Goal: Task Accomplishment & Management: Manage account settings

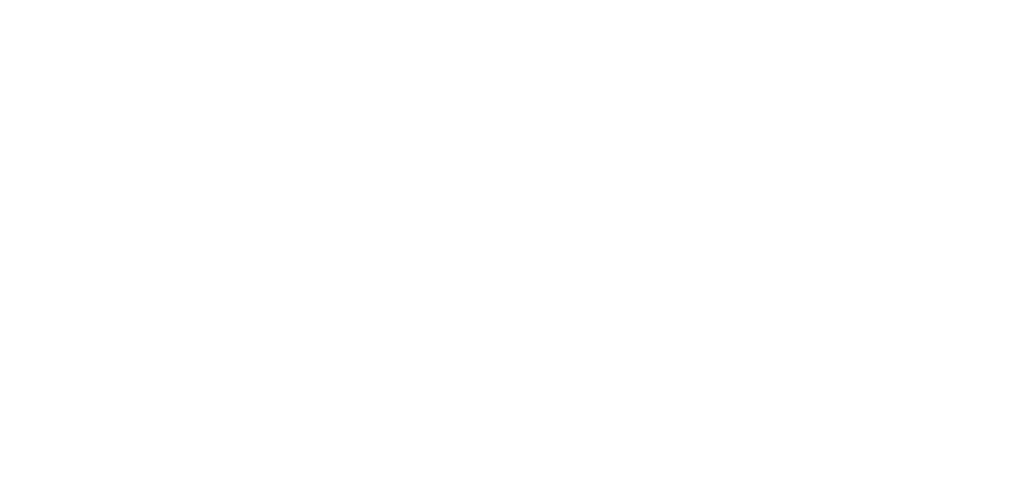
select select "*"
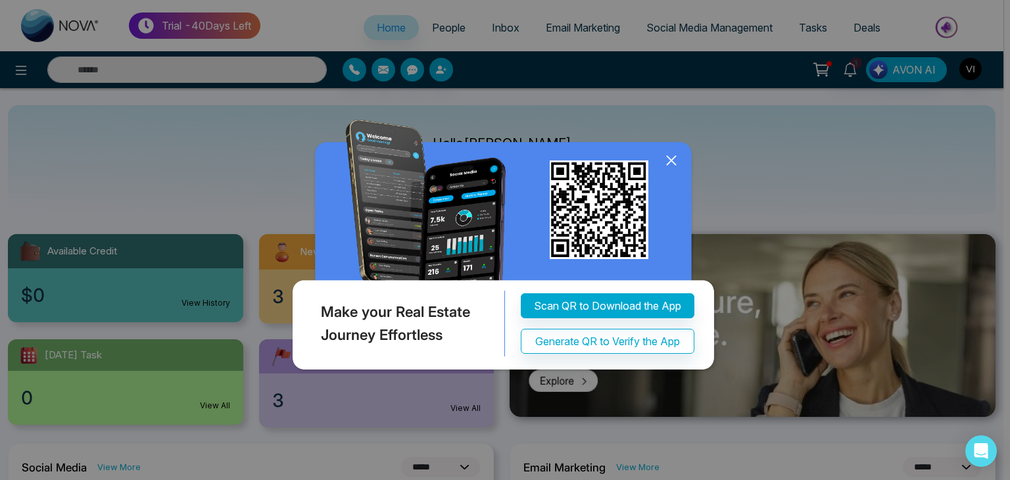
click at [663, 162] on icon at bounding box center [672, 161] width 20 height 20
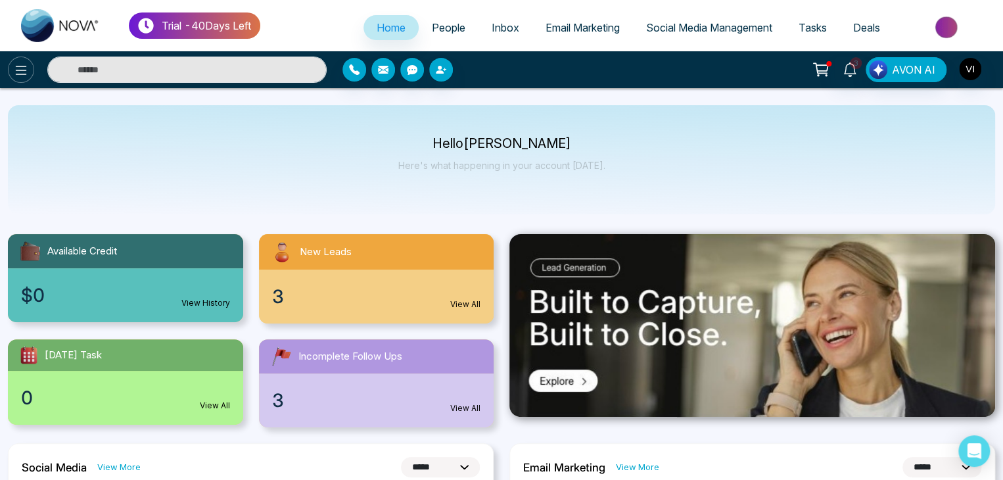
click at [22, 74] on icon at bounding box center [21, 70] width 11 height 9
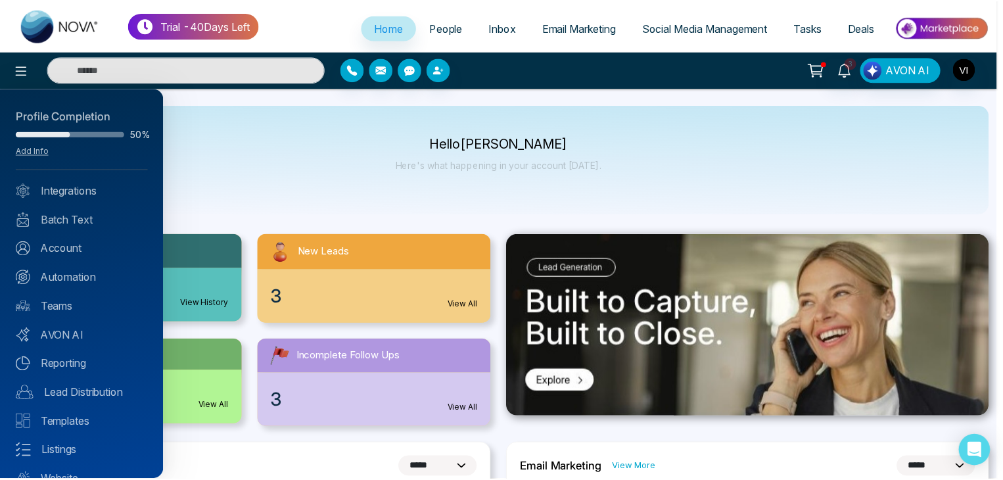
scroll to position [52, 0]
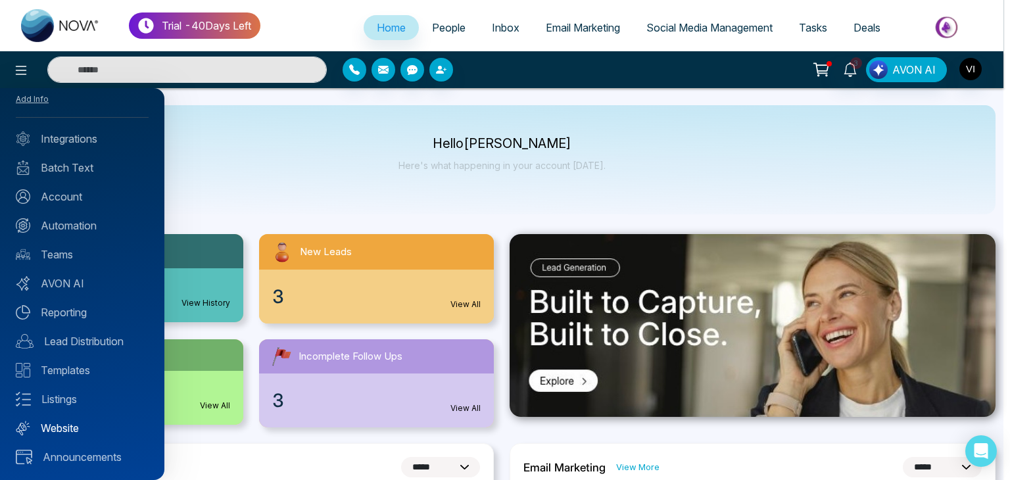
click at [76, 427] on link "Website" at bounding box center [82, 428] width 133 height 16
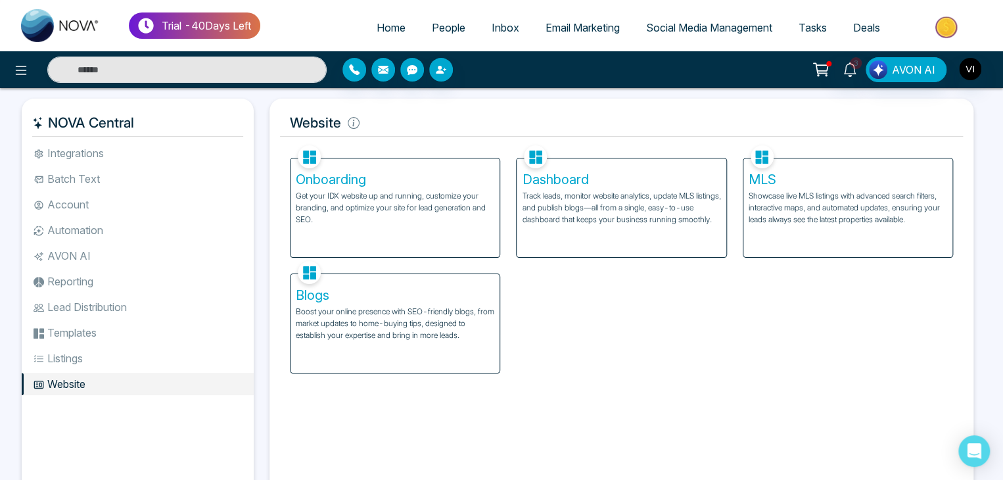
click at [606, 235] on div "Dashboard Track leads, monitor website analytics, update MLS listings, and publ…" at bounding box center [621, 207] width 209 height 99
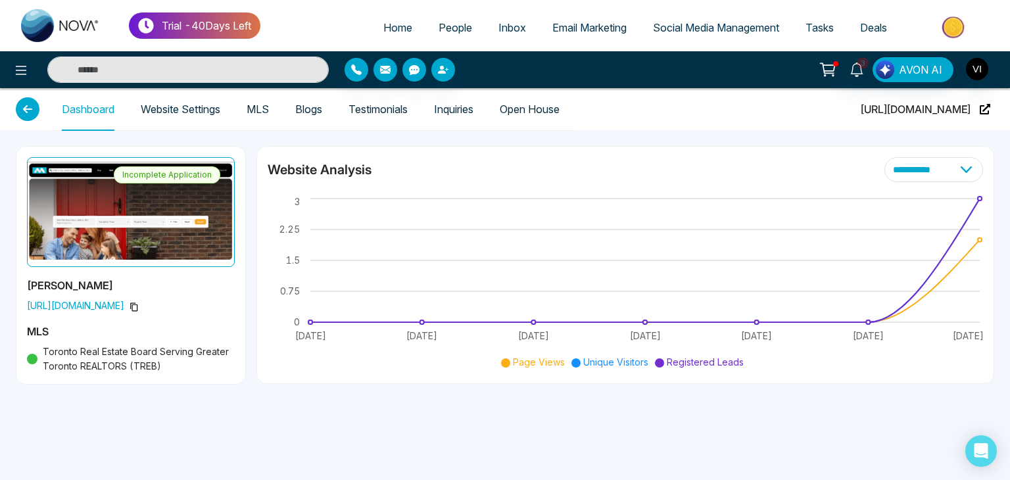
click at [199, 106] on link "Website Settings" at bounding box center [181, 109] width 80 height 11
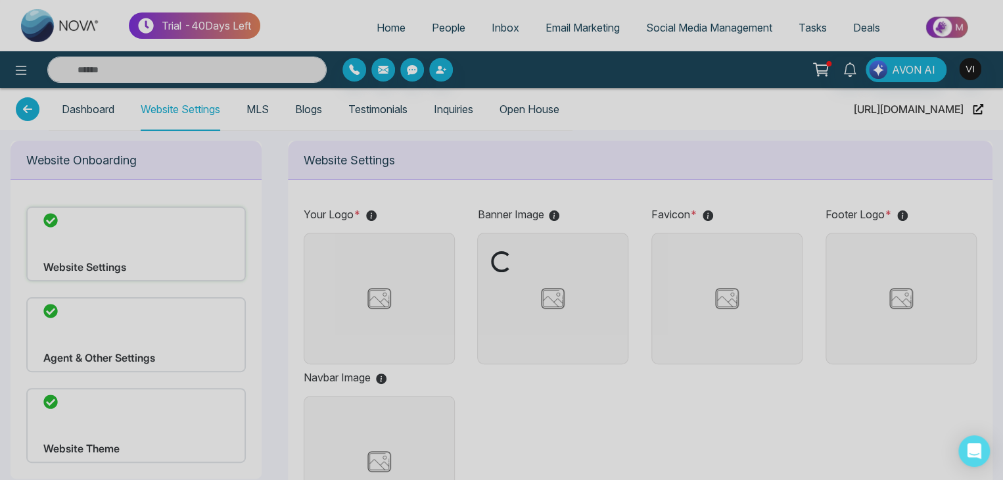
type input "**********"
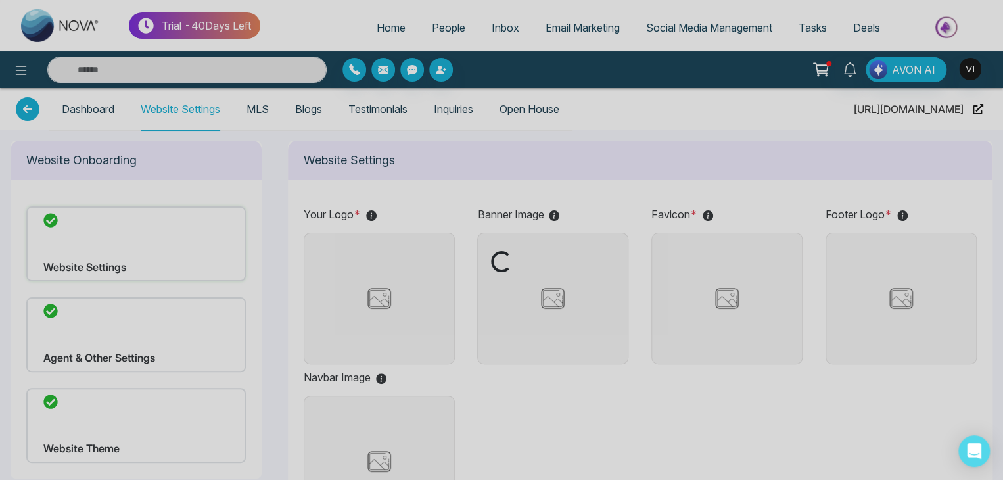
type input "**********"
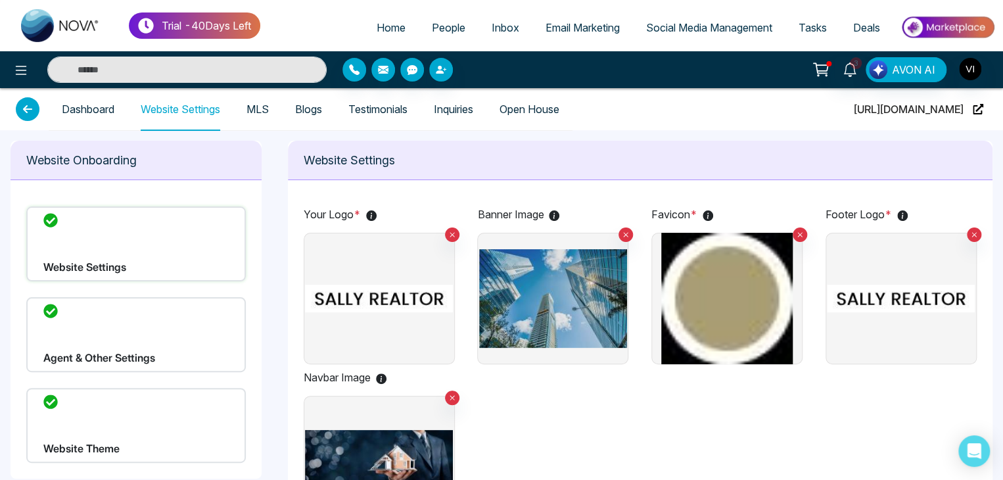
click at [170, 405] on div "Website Theme" at bounding box center [136, 425] width 220 height 75
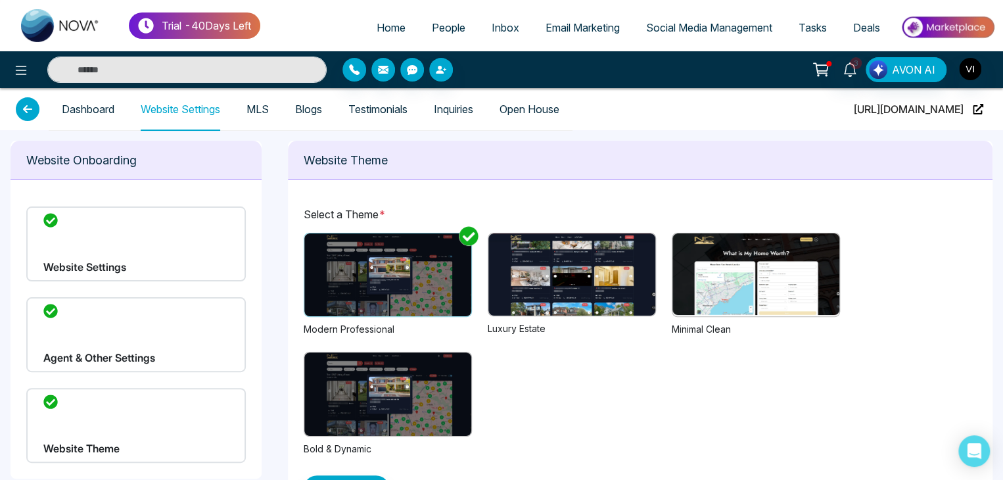
click at [381, 299] on img at bounding box center [387, 274] width 167 height 83
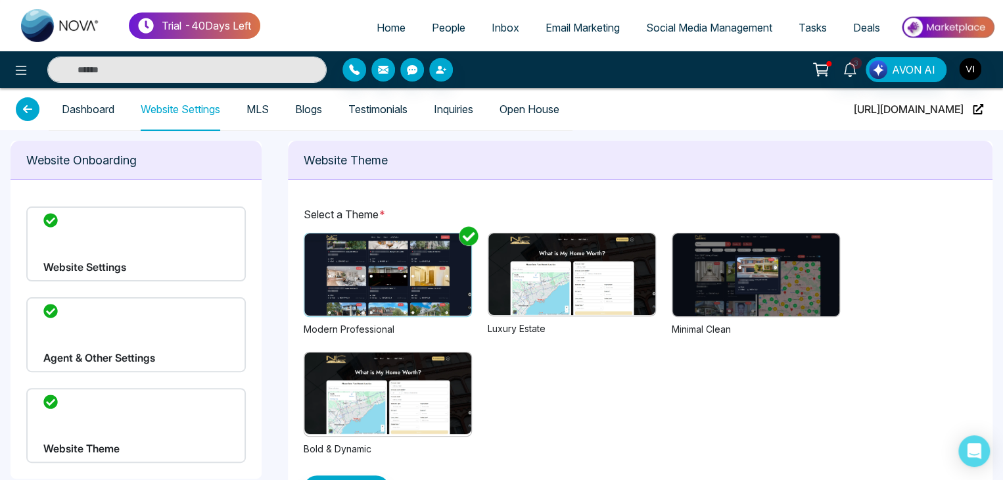
click at [554, 294] on img at bounding box center [572, 274] width 167 height 82
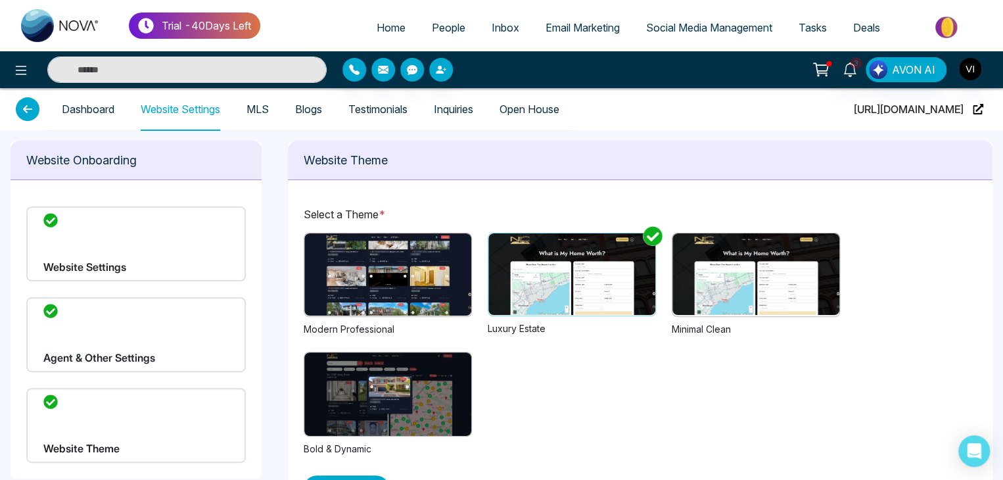
scroll to position [47, 0]
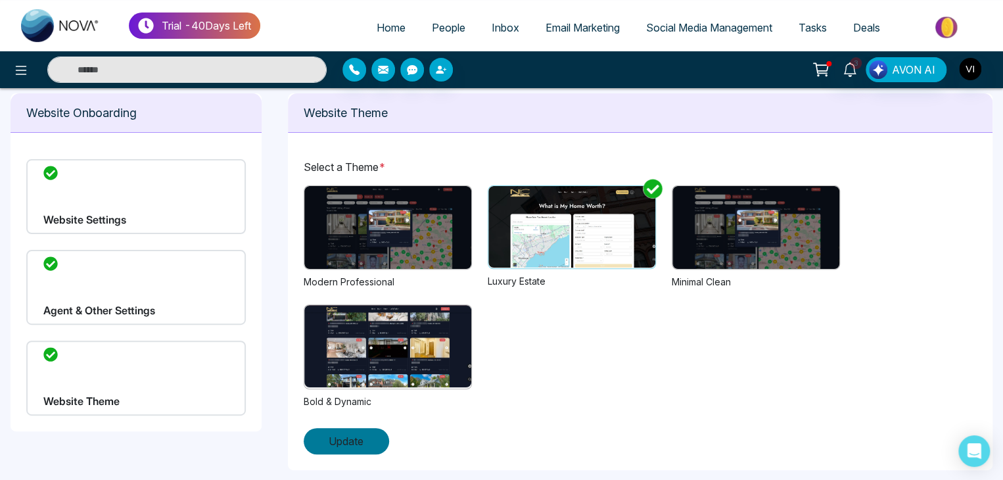
click at [358, 431] on button "Update" at bounding box center [346, 441] width 85 height 26
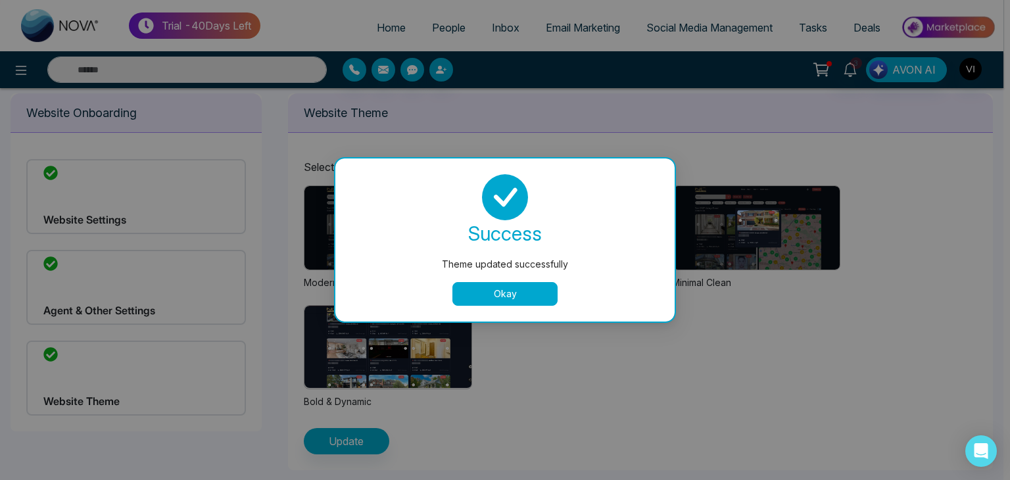
click at [515, 289] on button "Okay" at bounding box center [504, 294] width 105 height 24
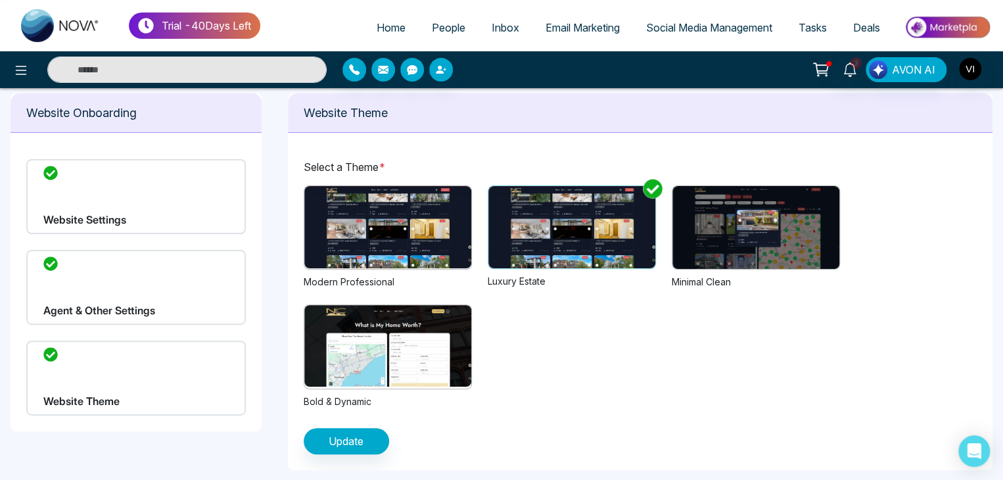
click at [765, 236] on img at bounding box center [756, 227] width 167 height 83
click at [337, 443] on span "Update" at bounding box center [346, 441] width 35 height 16
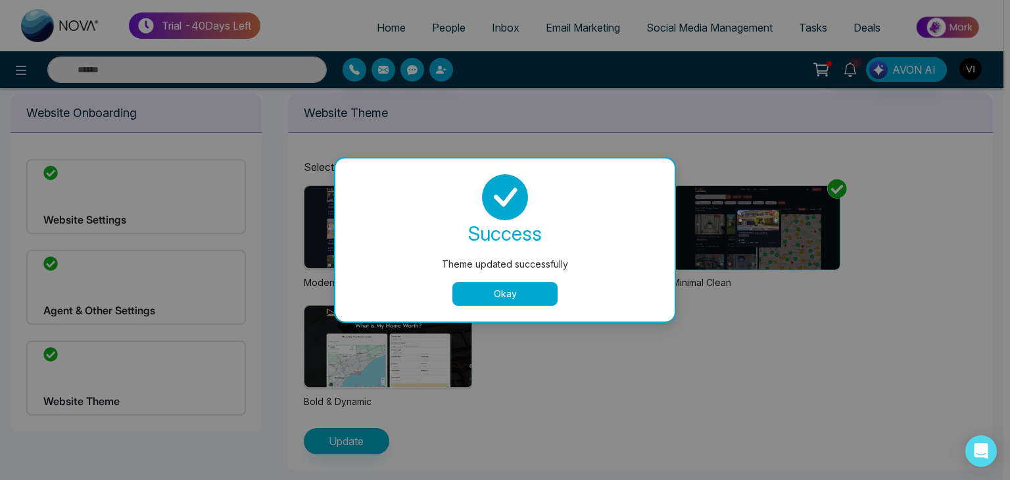
click at [521, 287] on button "Okay" at bounding box center [504, 294] width 105 height 24
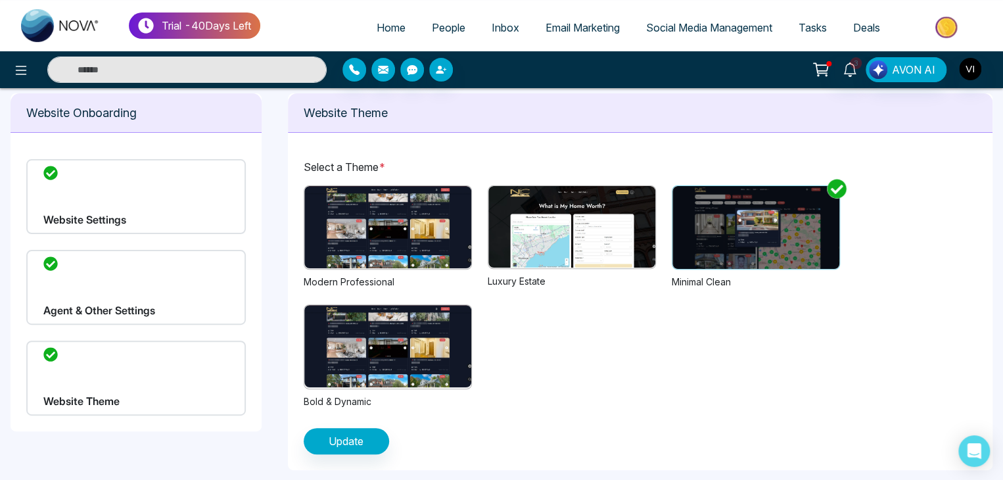
click at [439, 237] on img at bounding box center [387, 227] width 167 height 82
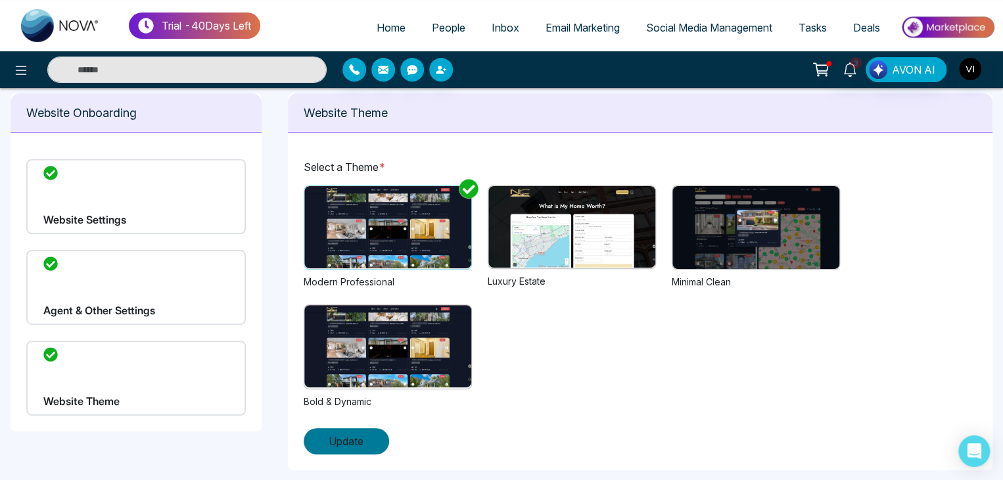
click at [365, 437] on button "Update" at bounding box center [346, 441] width 85 height 26
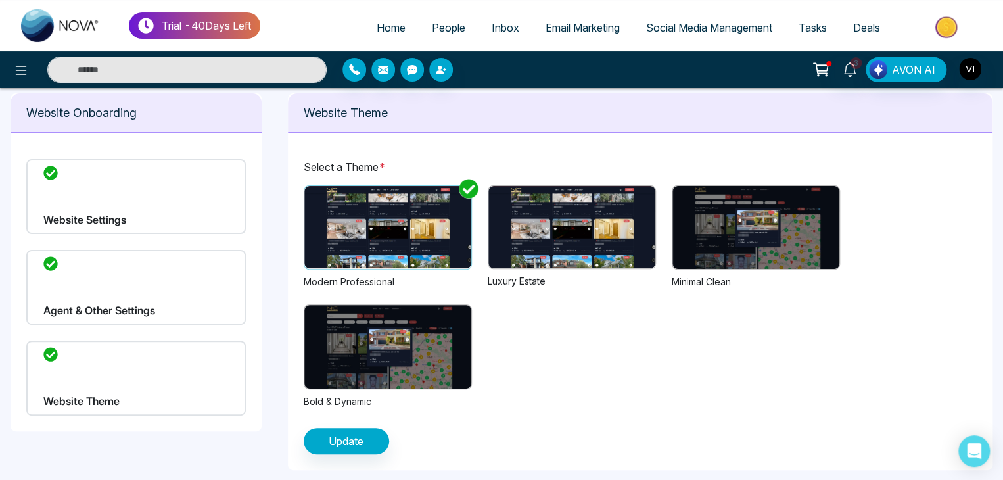
click at [567, 258] on img at bounding box center [572, 227] width 167 height 82
click at [352, 440] on span "Update" at bounding box center [346, 441] width 35 height 16
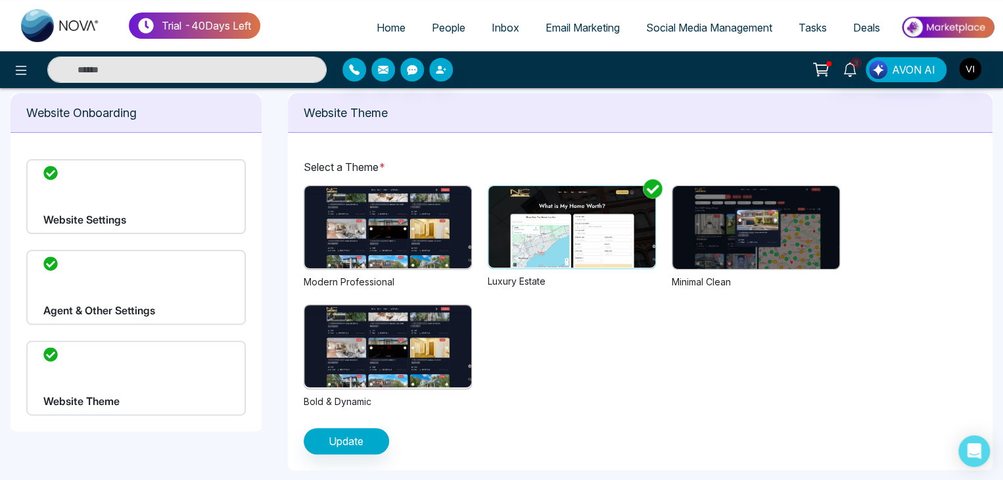
click at [731, 235] on img at bounding box center [756, 227] width 167 height 83
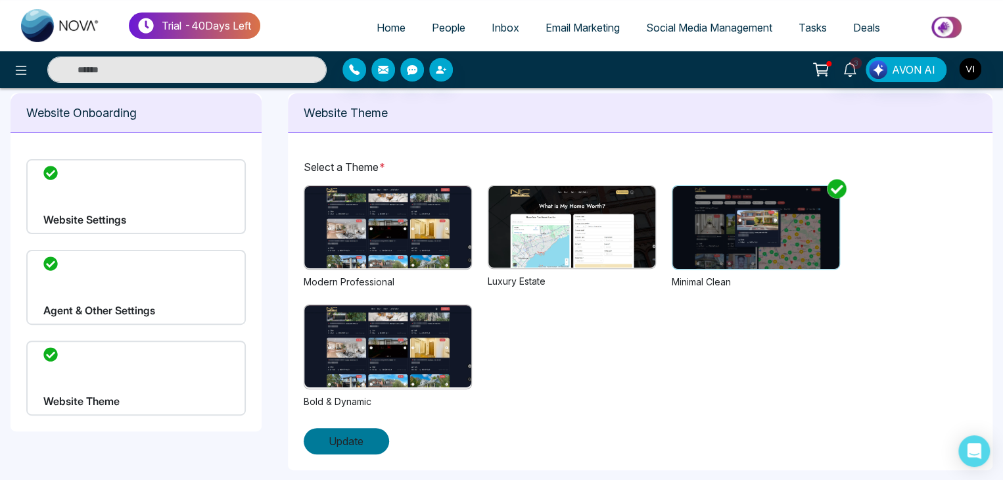
click at [351, 440] on span "Update" at bounding box center [346, 441] width 35 height 16
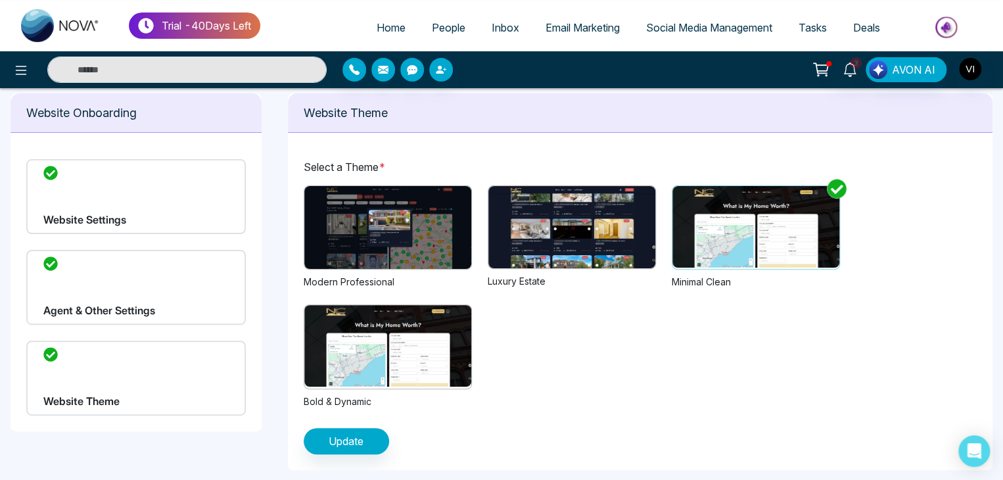
click at [92, 299] on div "Agent & Other Settings" at bounding box center [136, 287] width 220 height 75
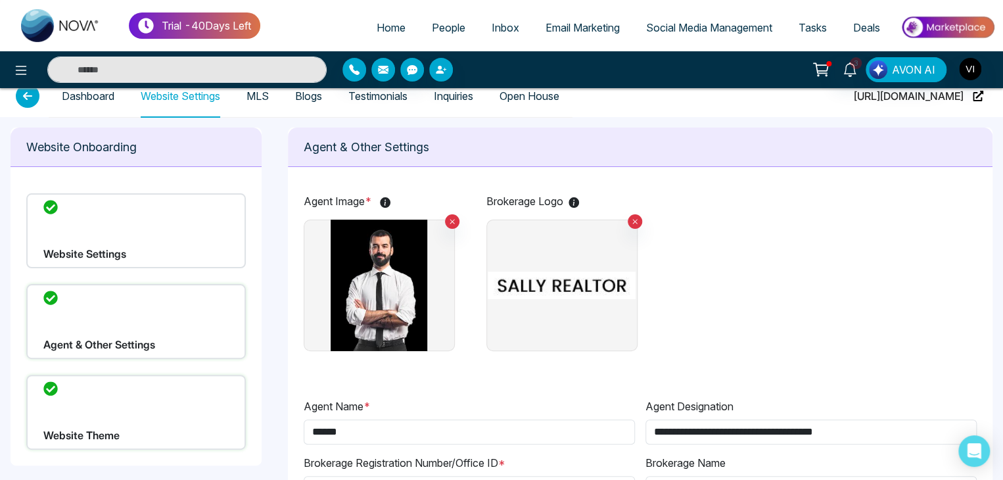
scroll to position [0, 0]
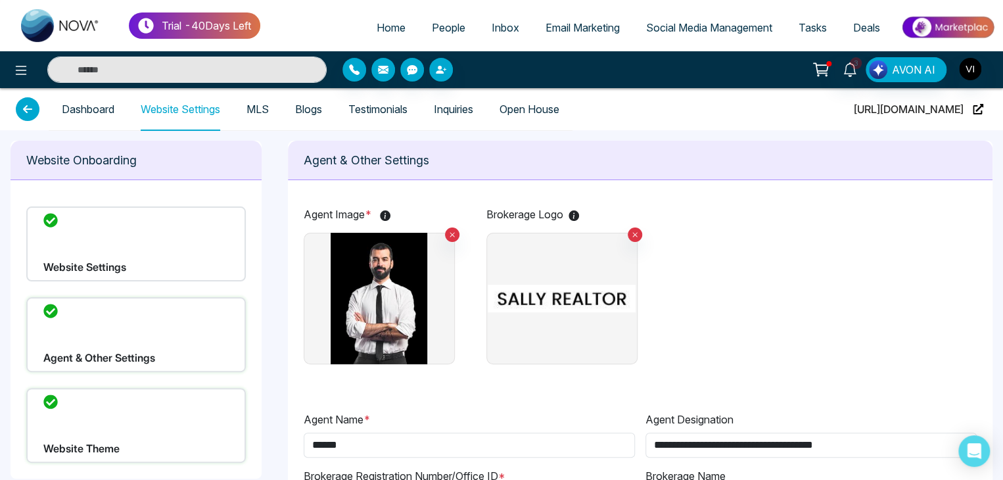
click at [96, 269] on div "Website Settings" at bounding box center [136, 243] width 220 height 75
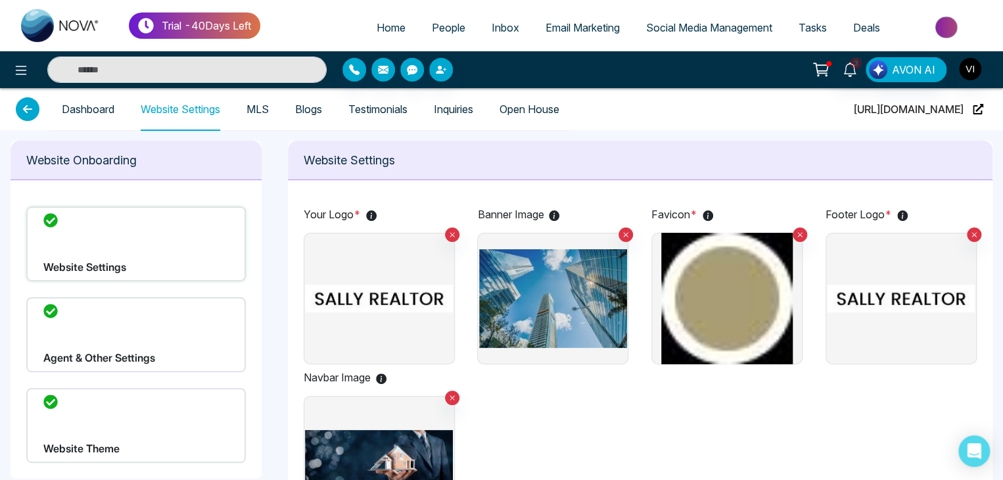
click at [137, 421] on div "Website Theme" at bounding box center [136, 425] width 220 height 75
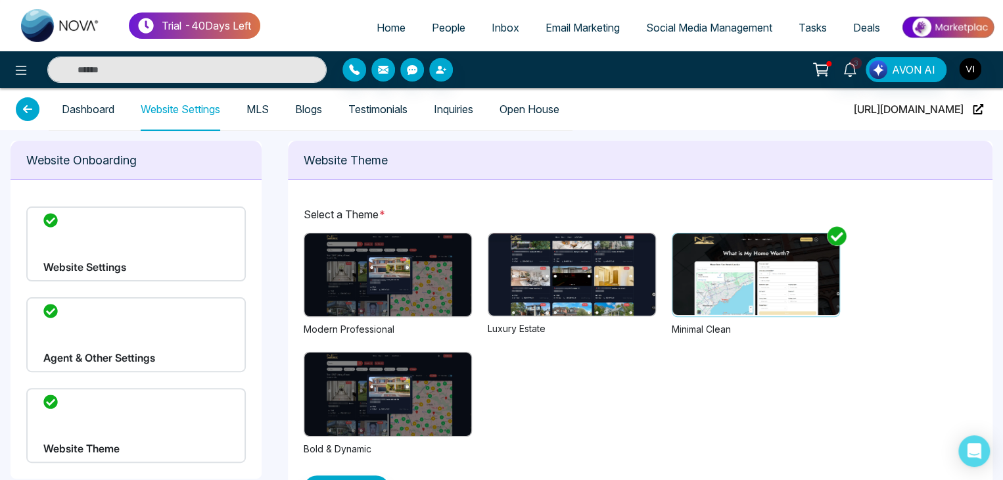
click at [359, 240] on img at bounding box center [387, 274] width 167 height 83
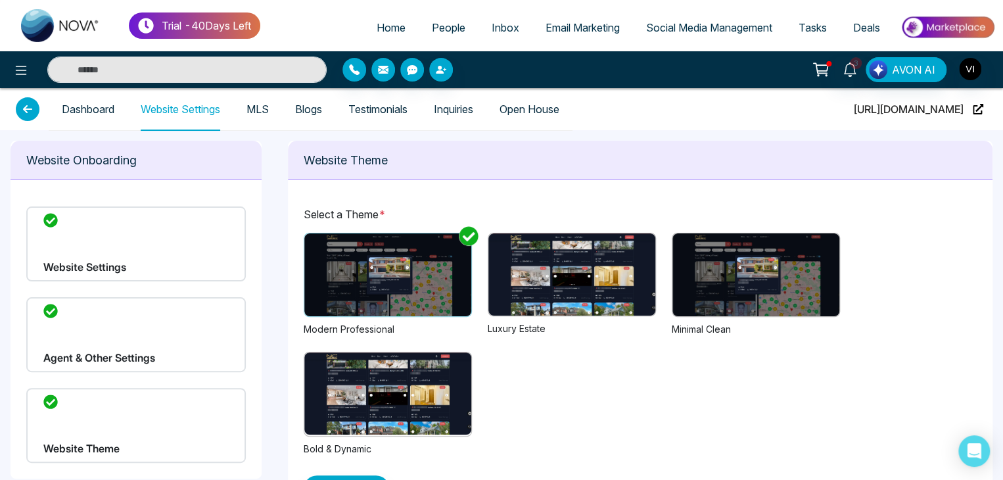
scroll to position [47, 0]
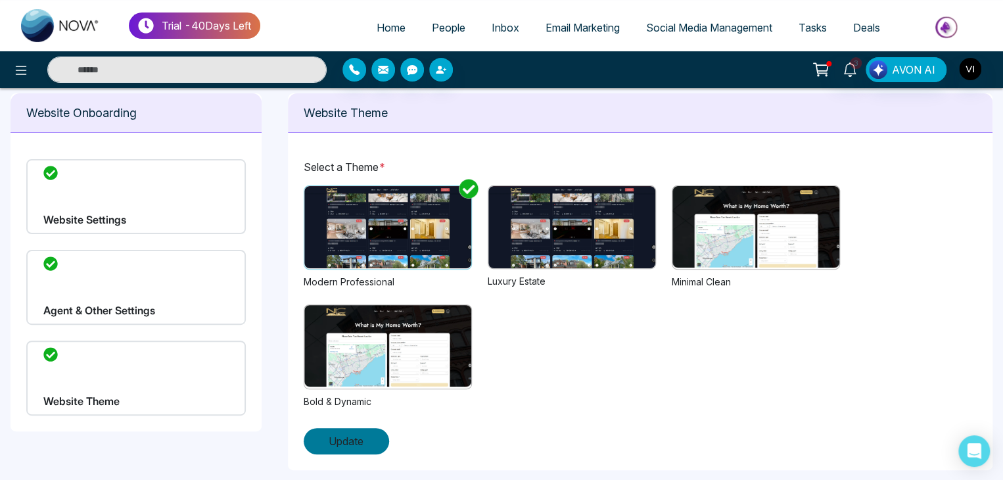
click at [379, 443] on button "Update" at bounding box center [346, 441] width 85 height 26
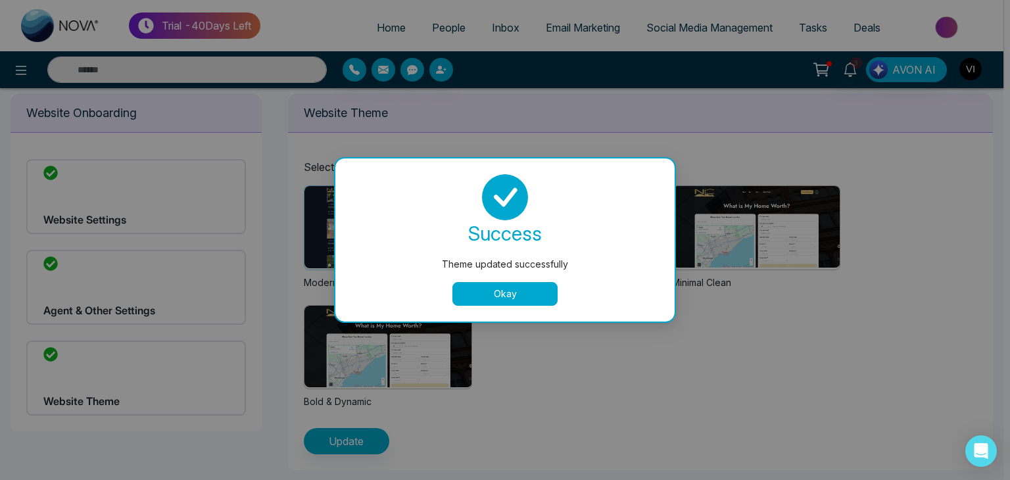
click at [510, 285] on button "Okay" at bounding box center [504, 294] width 105 height 24
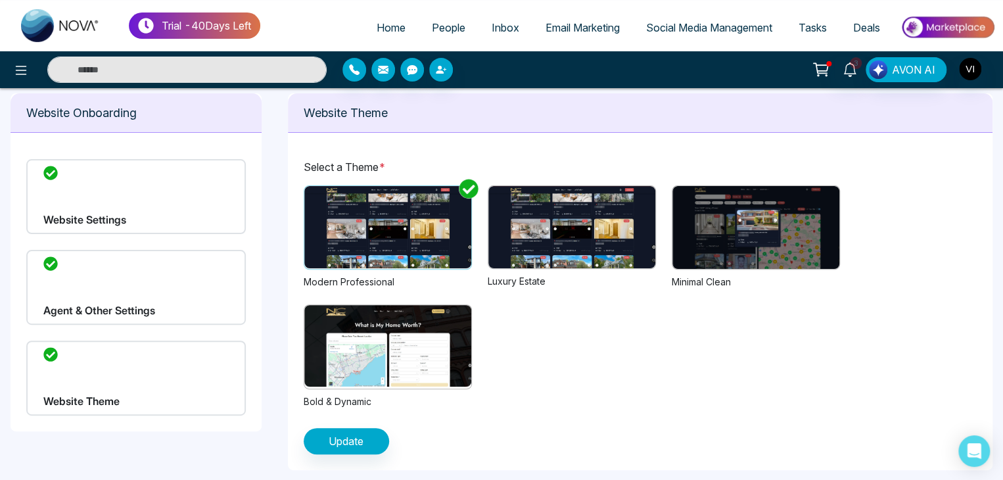
click at [583, 251] on img at bounding box center [572, 227] width 167 height 82
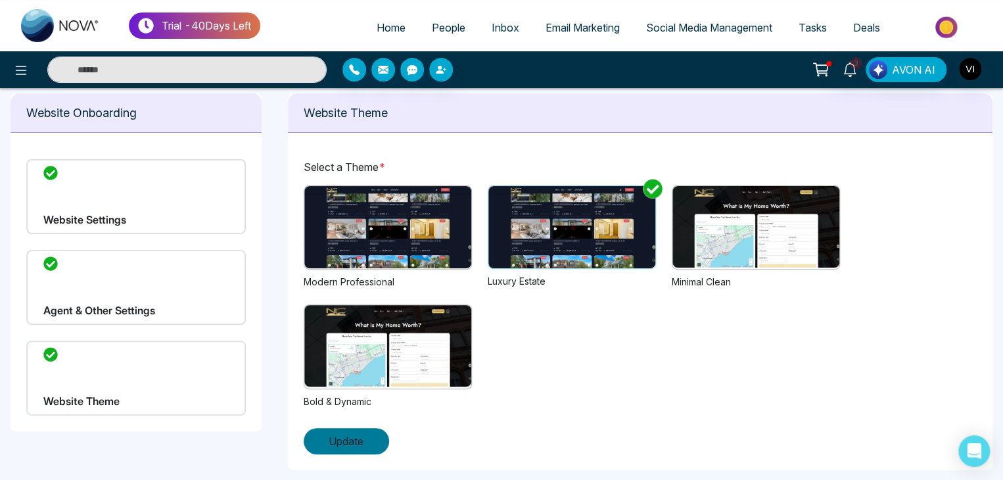
click at [358, 437] on span "Update" at bounding box center [346, 441] width 35 height 16
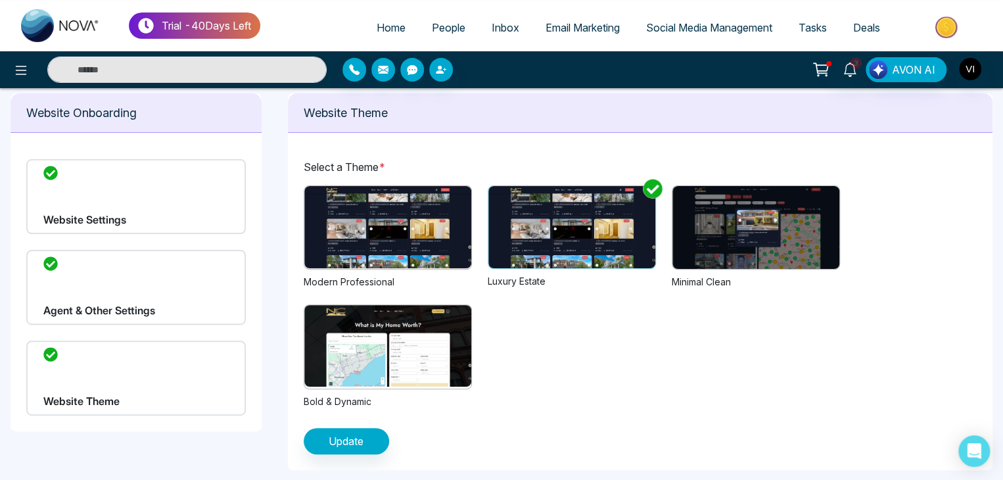
click at [763, 227] on img at bounding box center [756, 227] width 167 height 83
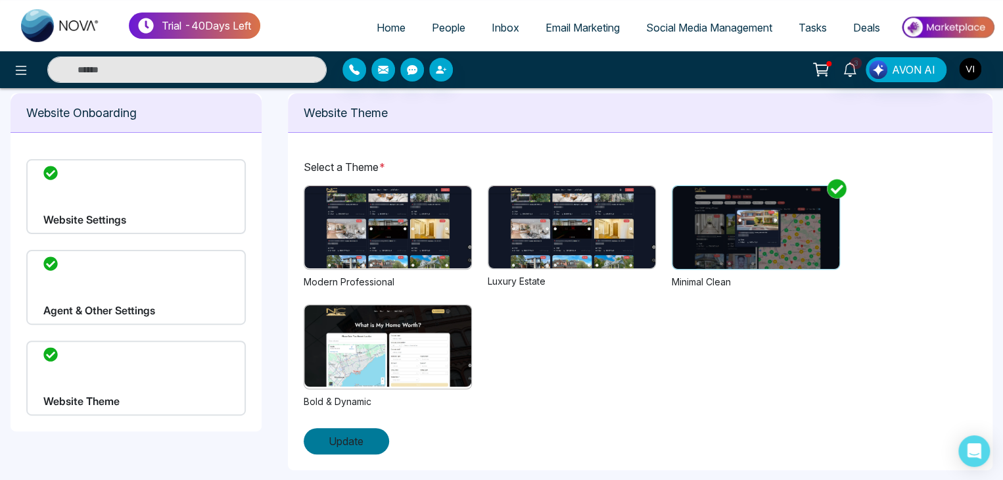
click at [333, 441] on span "Update" at bounding box center [346, 441] width 35 height 16
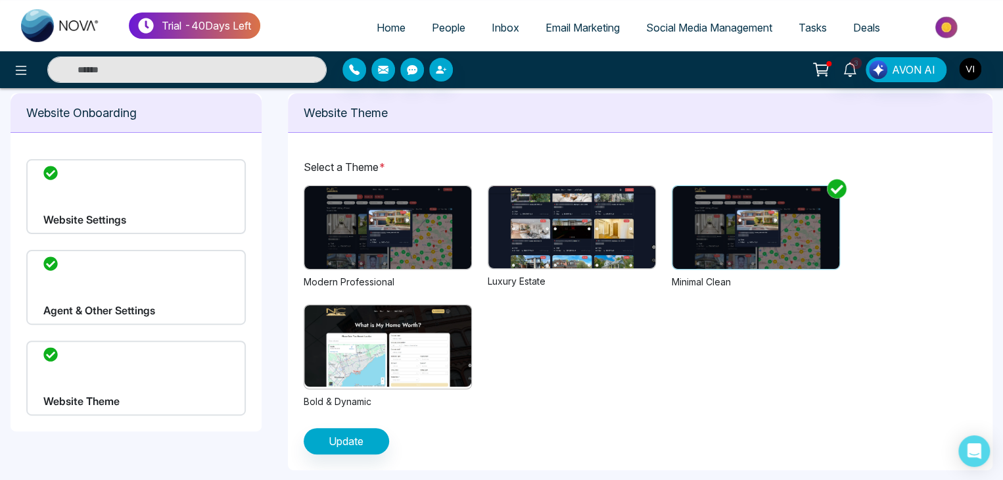
click at [433, 28] on span "People" at bounding box center [449, 27] width 34 height 13
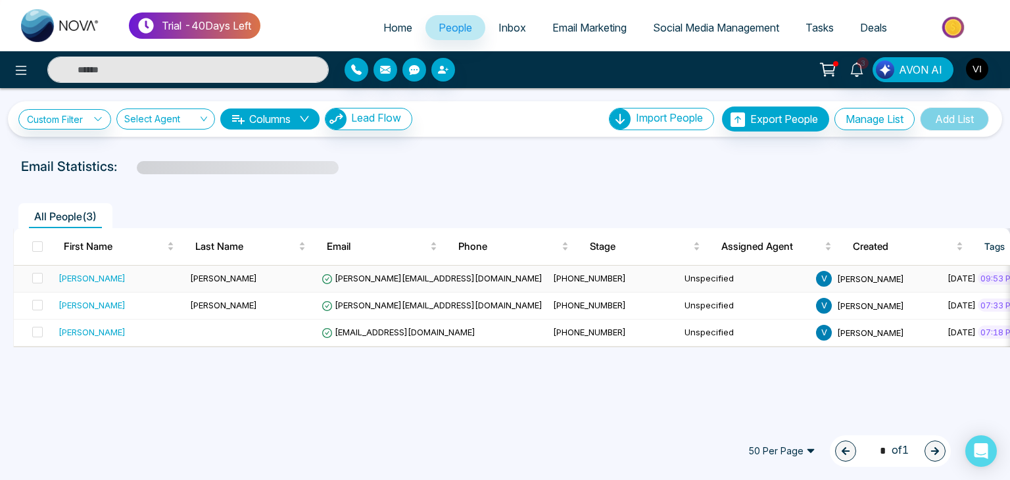
click at [413, 278] on span "[PERSON_NAME][EMAIL_ADDRESS][DOMAIN_NAME]" at bounding box center [432, 278] width 221 height 11
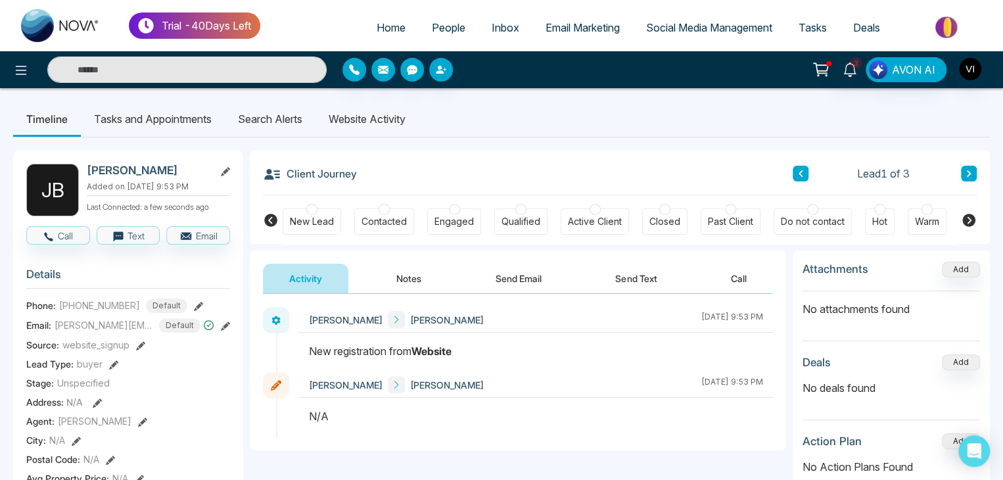
click at [349, 117] on li "Website Activity" at bounding box center [367, 119] width 103 height 36
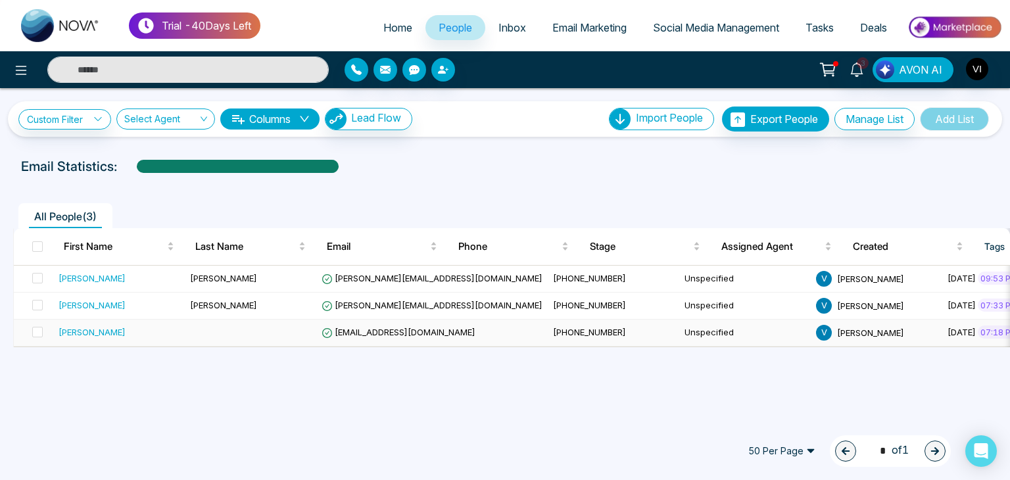
click at [353, 324] on td "[EMAIL_ADDRESS][DOMAIN_NAME]" at bounding box center [431, 333] width 231 height 27
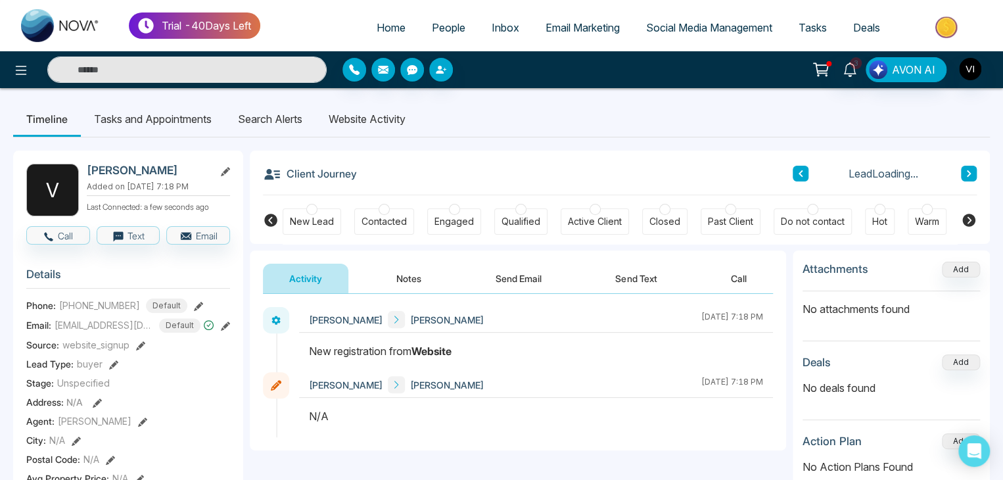
click at [335, 115] on li "Website Activity" at bounding box center [367, 119] width 103 height 36
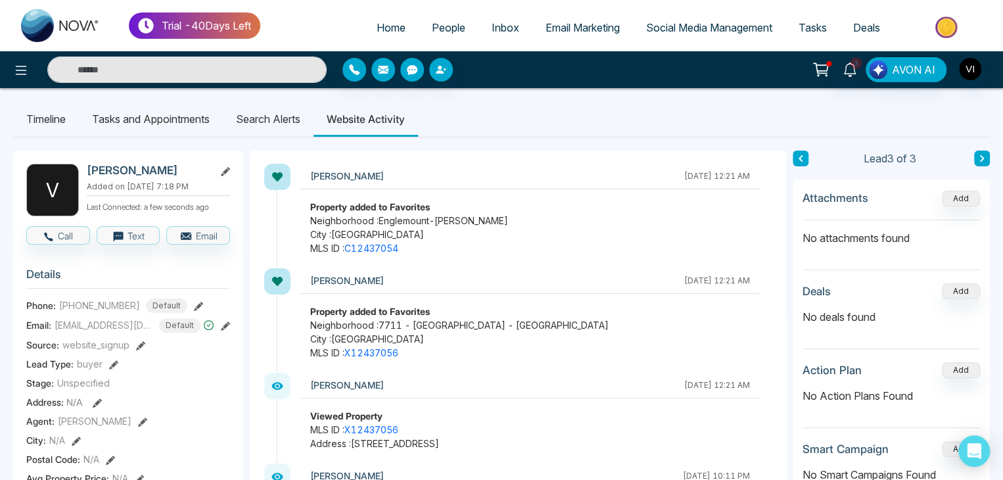
click at [331, 203] on strong "Property added to Favorites" at bounding box center [370, 206] width 120 height 11
click at [353, 116] on li "Website Activity" at bounding box center [366, 119] width 105 height 36
click at [699, 113] on ul "Timeline Tasks and Appointments Search Alerts Website Activity" at bounding box center [501, 119] width 977 height 36
click at [650, 109] on ul "Timeline Tasks and Appointments Search Alerts Website Activity" at bounding box center [501, 119] width 977 height 36
click at [550, 134] on ul "Timeline Tasks and Appointments Search Alerts Website Activity" at bounding box center [501, 119] width 977 height 36
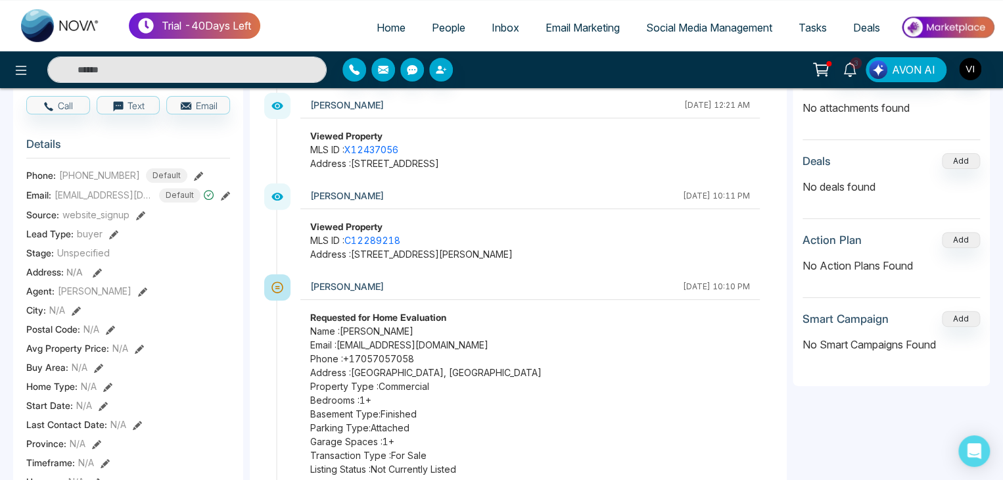
scroll to position [174, 0]
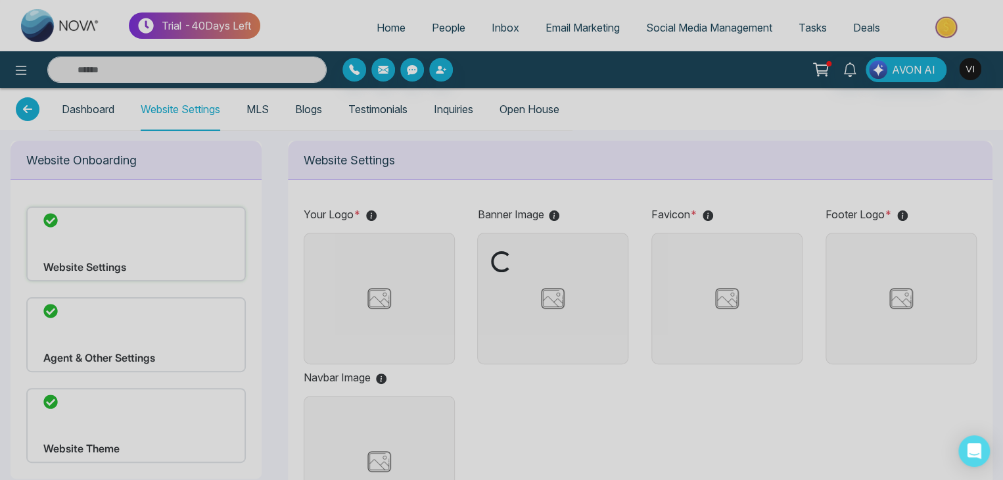
type input "**********"
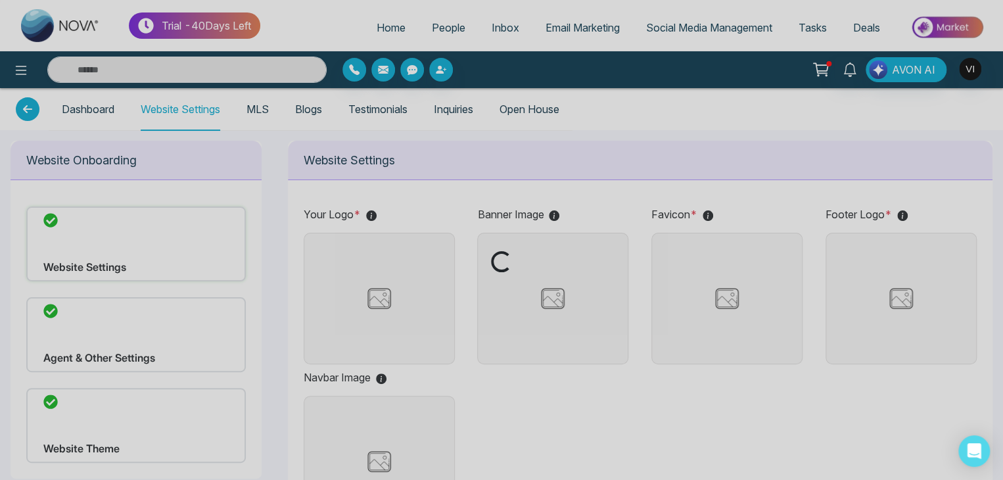
type input "**********"
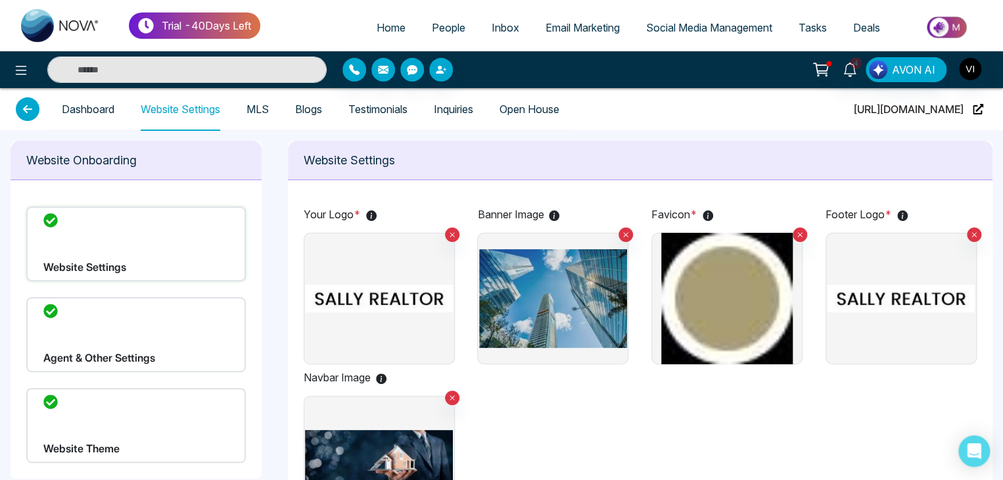
click at [113, 414] on div "Website Theme" at bounding box center [136, 425] width 220 height 75
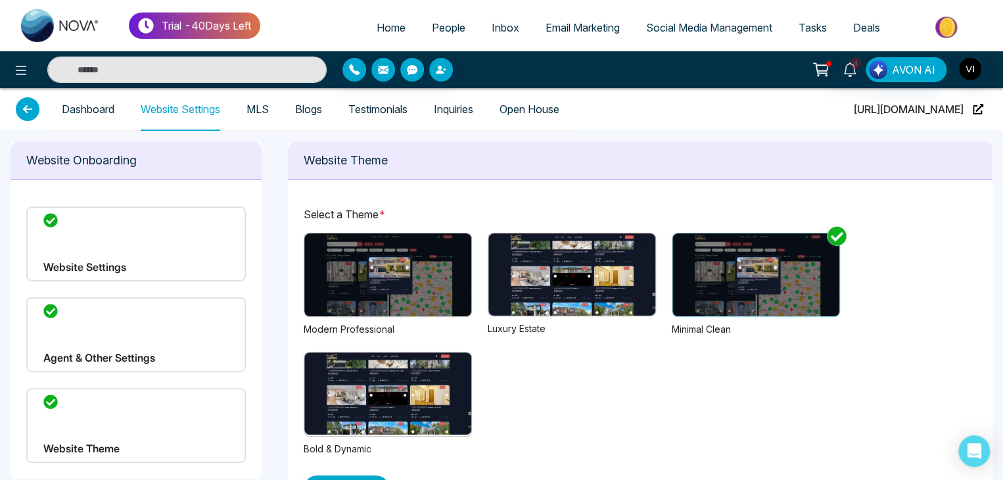
click at [366, 332] on div "Modern Professional" at bounding box center [388, 329] width 168 height 14
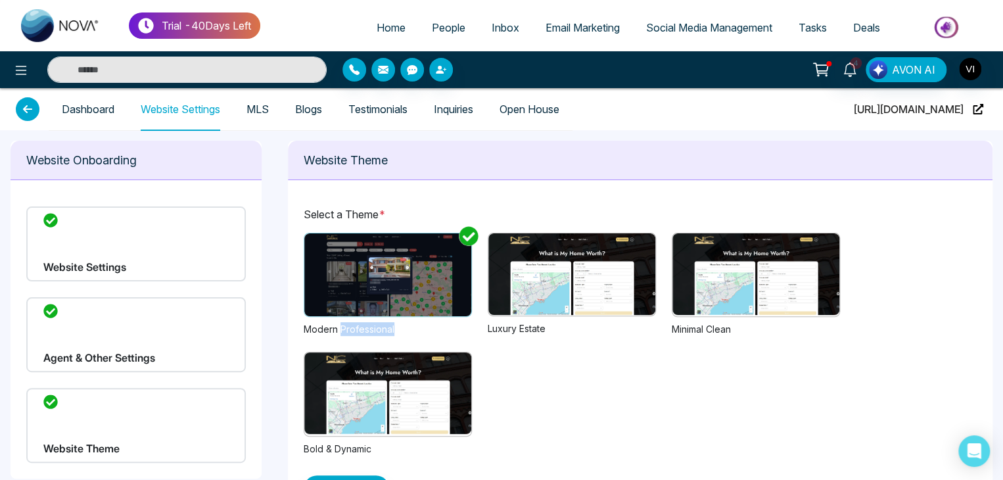
click at [366, 332] on div "Modern Professional" at bounding box center [388, 329] width 168 height 14
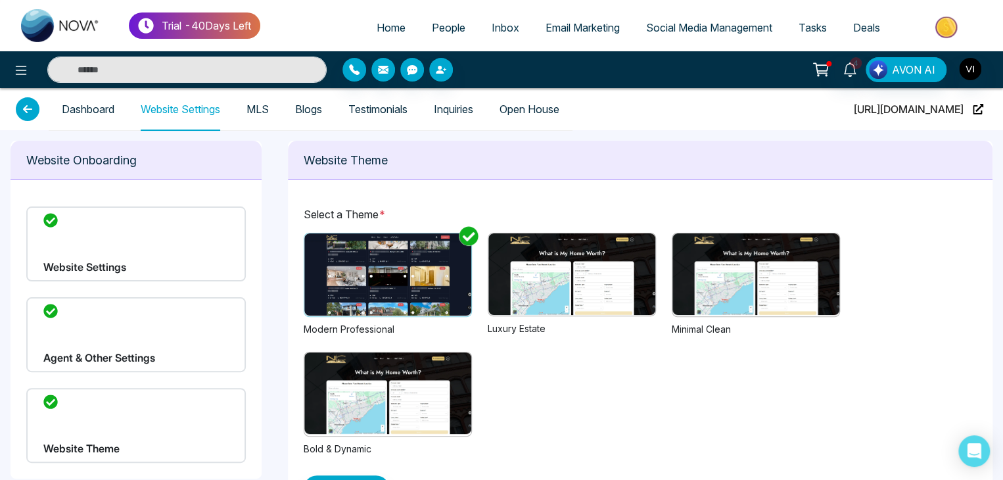
click at [511, 329] on div "Luxury Estate" at bounding box center [572, 329] width 168 height 14
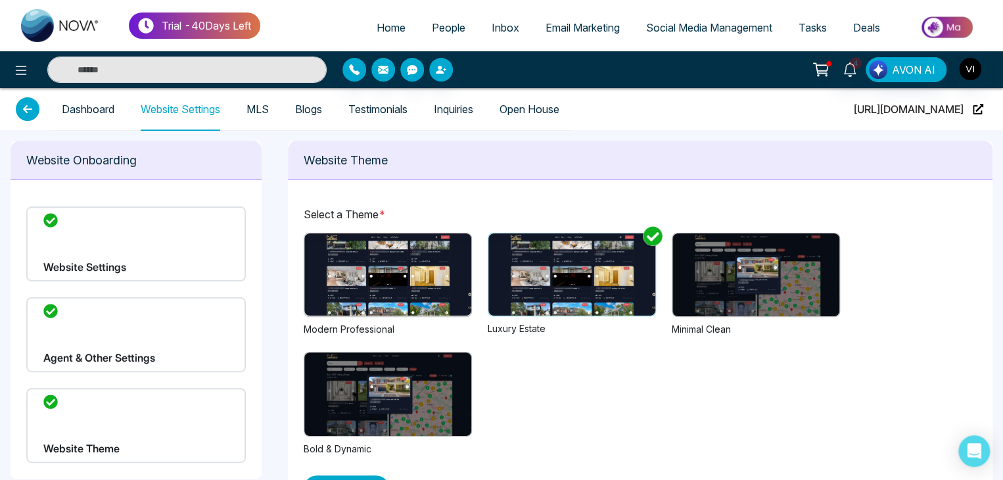
click at [729, 332] on div "Minimal Clean" at bounding box center [756, 329] width 168 height 14
click at [695, 376] on div "Previous Next 1 2 3 Modern Professional Previous Next 1 2 3 Luxury Estate Previ…" at bounding box center [641, 344] width 674 height 223
click at [585, 414] on div "Previous Next 1 2 3 Modern Professional Previous Next 1 2 3 Luxury Estate Previ…" at bounding box center [641, 344] width 674 height 223
